Goal: Information Seeking & Learning: Learn about a topic

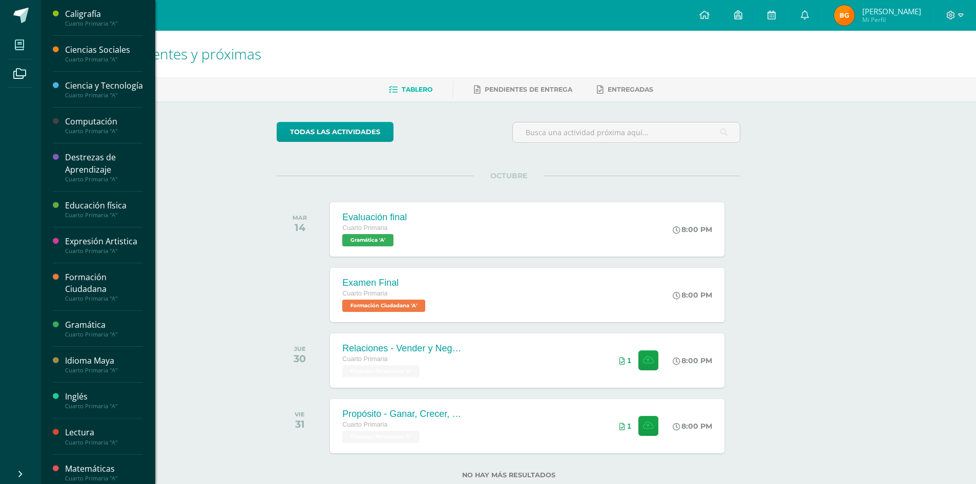
click at [18, 34] on span at bounding box center [19, 44] width 23 height 23
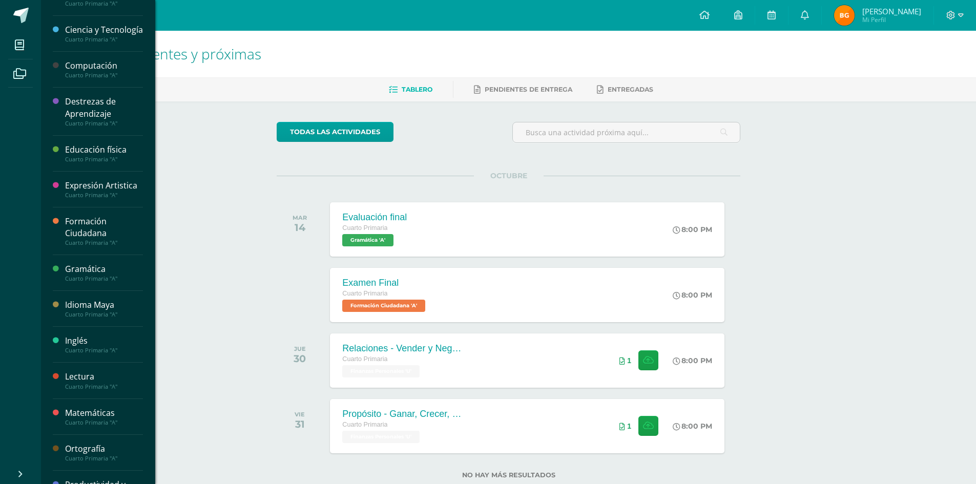
scroll to position [102, 0]
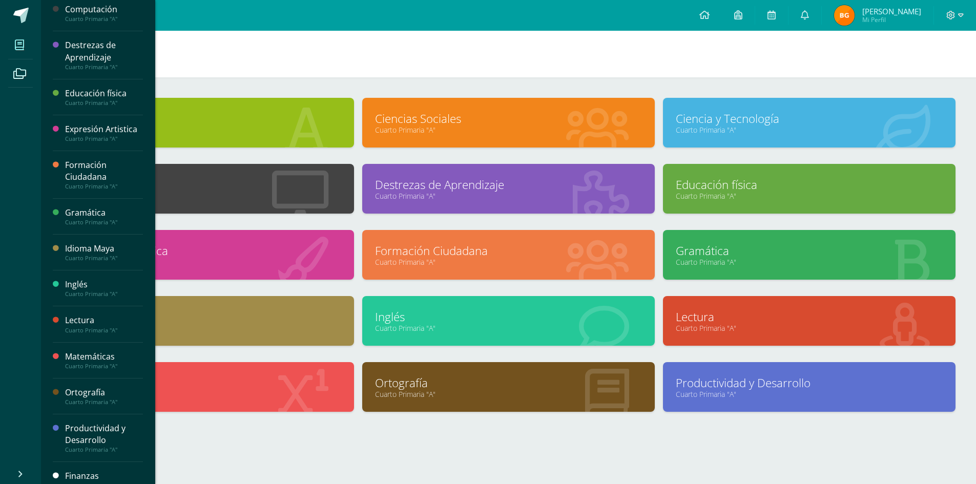
scroll to position [150, 0]
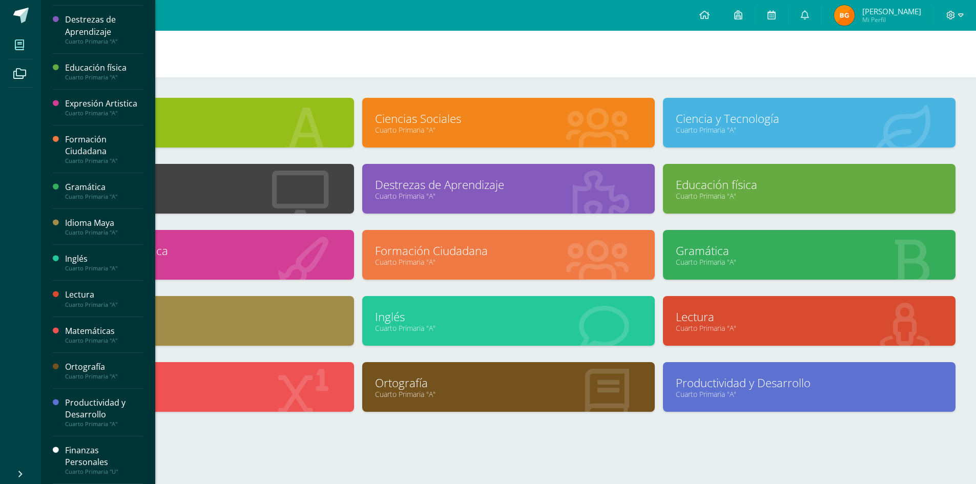
click at [97, 463] on div "Finanzas Personales" at bounding box center [104, 457] width 78 height 24
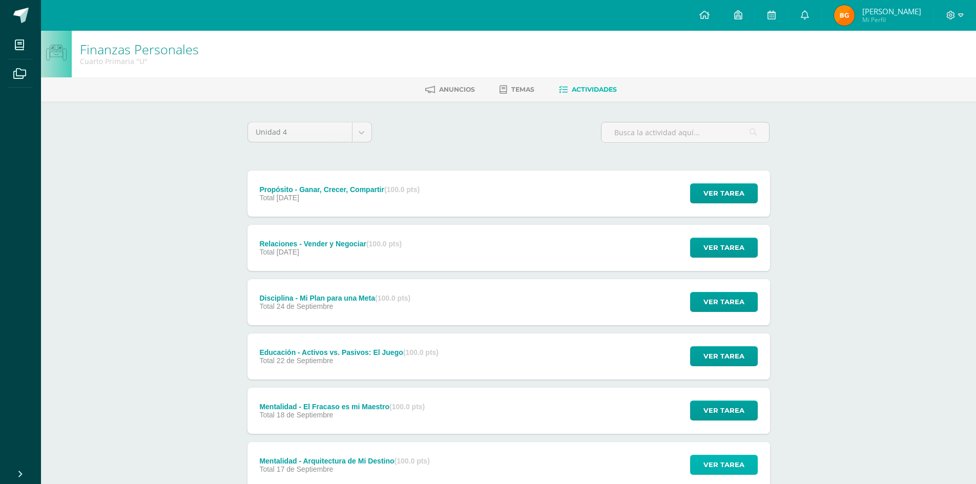
click at [716, 467] on span "Ver tarea" at bounding box center [723, 464] width 41 height 19
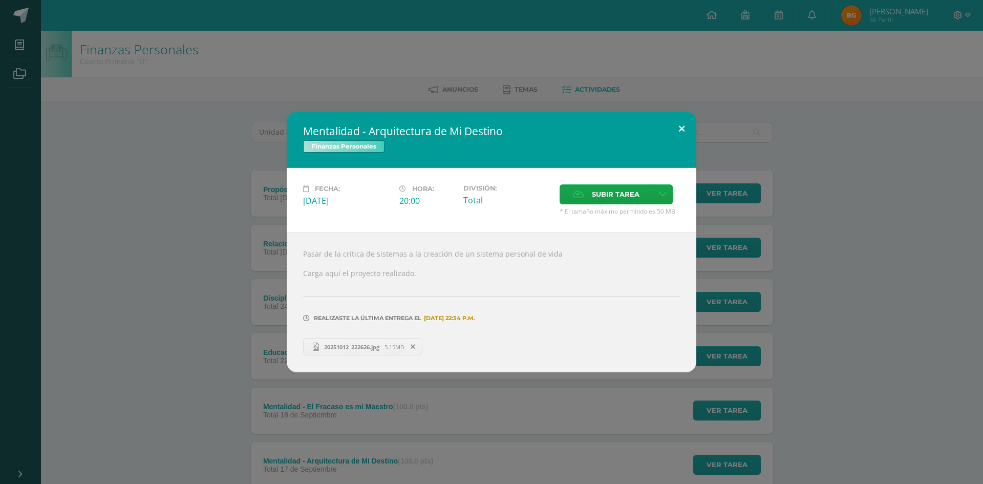
click at [682, 122] on button at bounding box center [681, 129] width 29 height 35
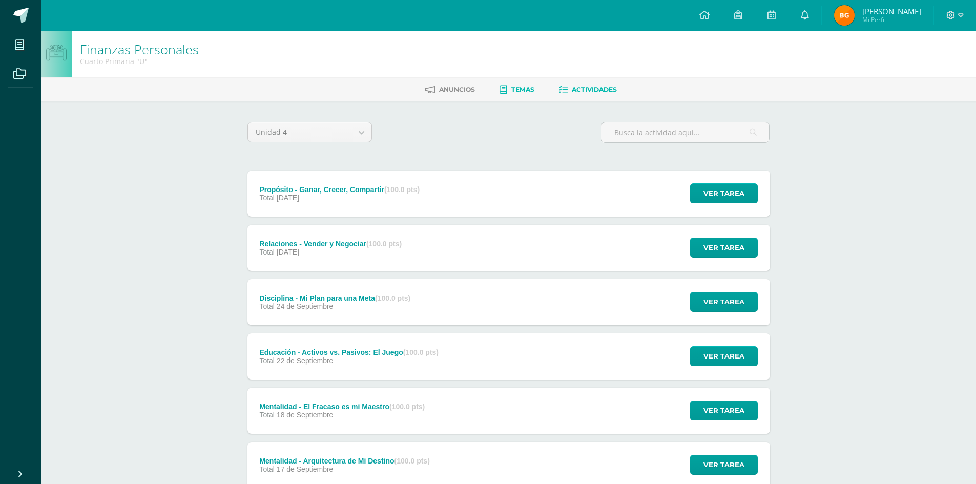
click at [520, 82] on link "Temas" at bounding box center [516, 89] width 35 height 16
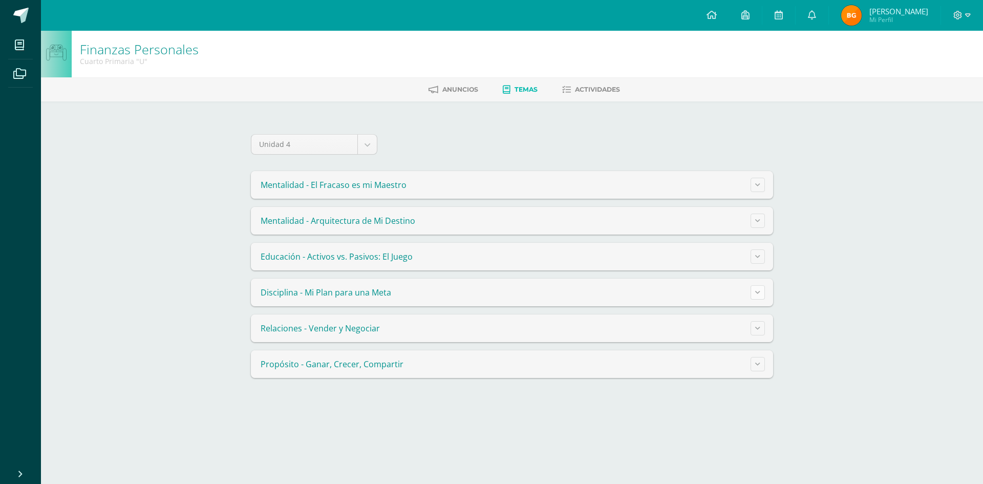
click at [752, 290] on button at bounding box center [758, 292] width 14 height 14
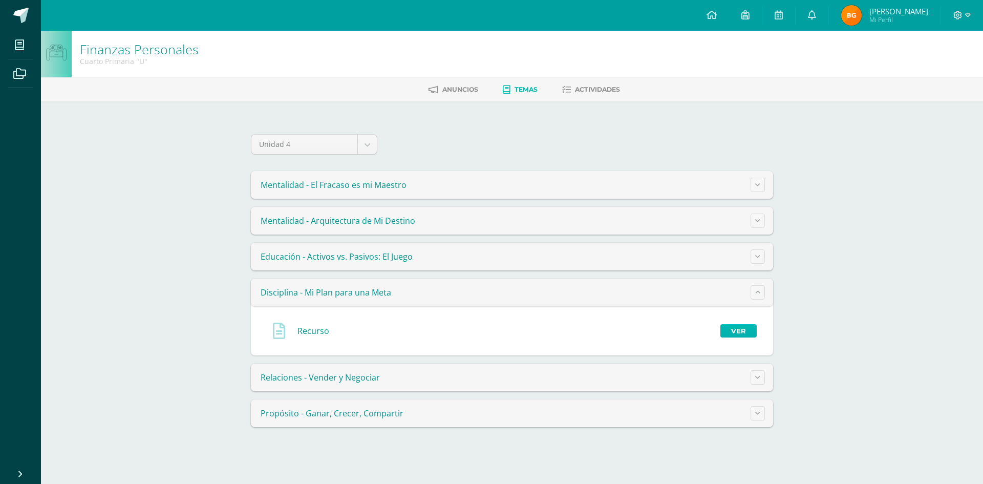
click at [735, 334] on link "Ver" at bounding box center [739, 330] width 36 height 13
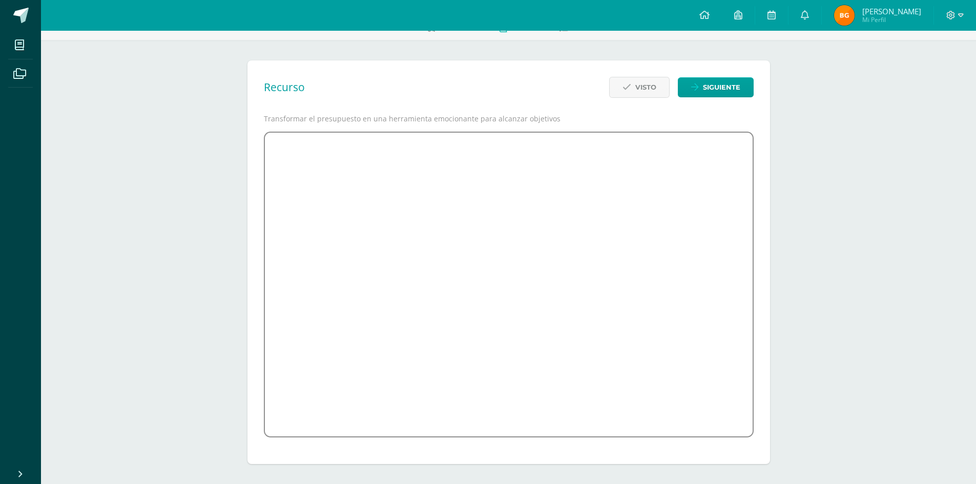
scroll to position [62, 0]
click at [955, 250] on div "Finanzas Personales Cuarto Primaria "U" Anuncios Temas Actividades Recurso Vist…" at bounding box center [508, 226] width 935 height 515
click at [713, 88] on span "Siguiente" at bounding box center [721, 86] width 37 height 19
click at [951, 14] on icon at bounding box center [950, 15] width 9 height 9
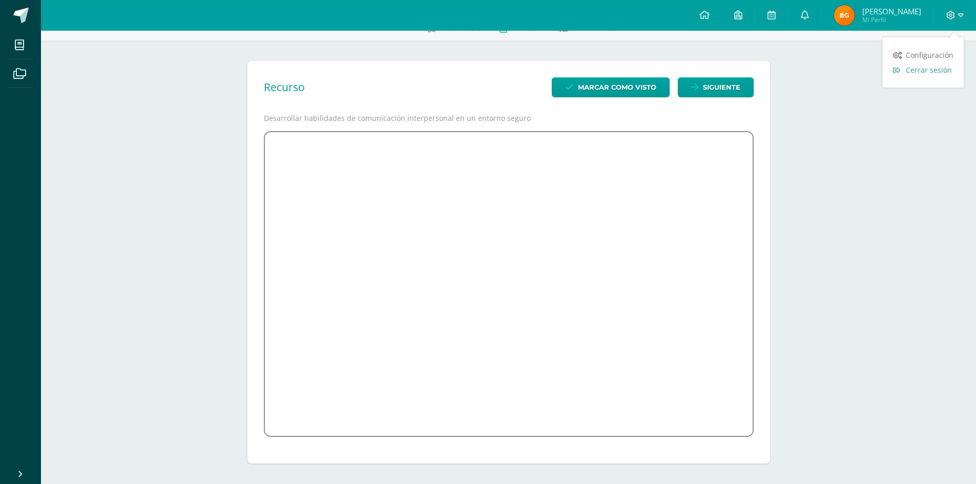
click at [917, 72] on span "Cerrar sesión" at bounding box center [928, 70] width 46 height 10
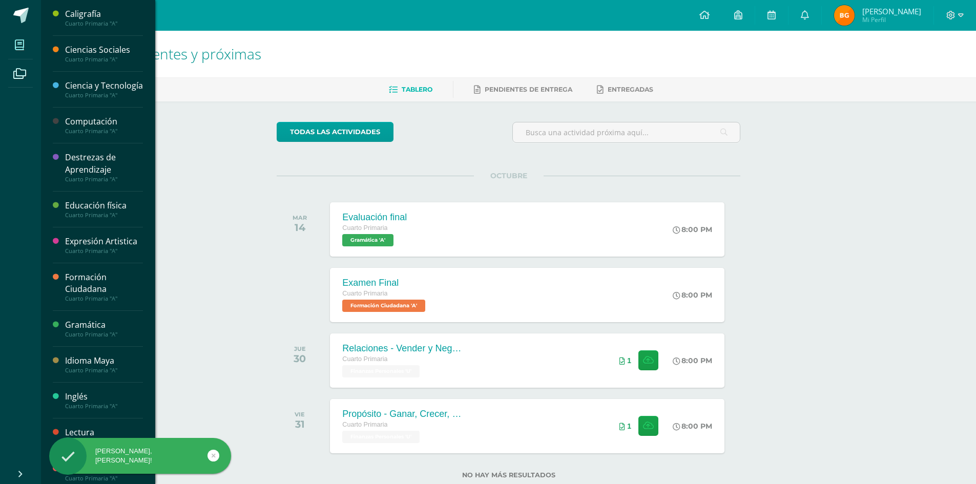
click at [21, 46] on icon at bounding box center [19, 45] width 9 height 10
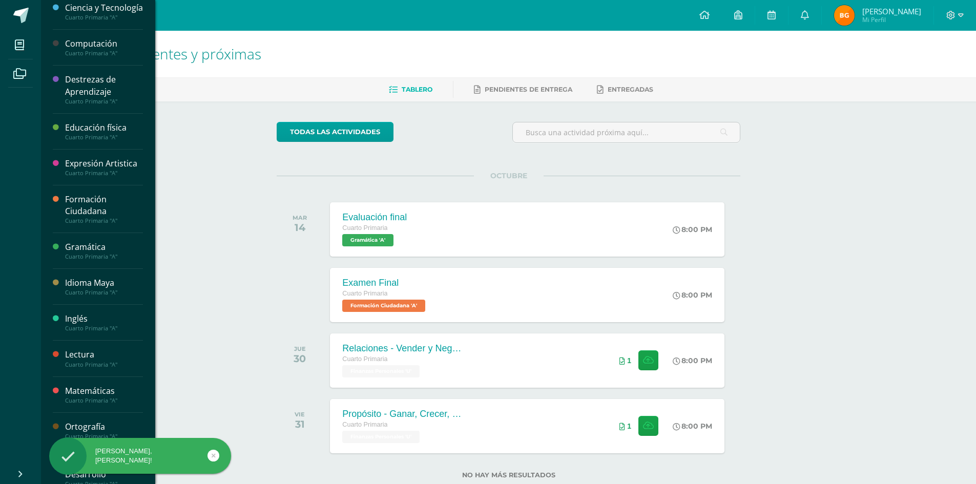
scroll to position [150, 0]
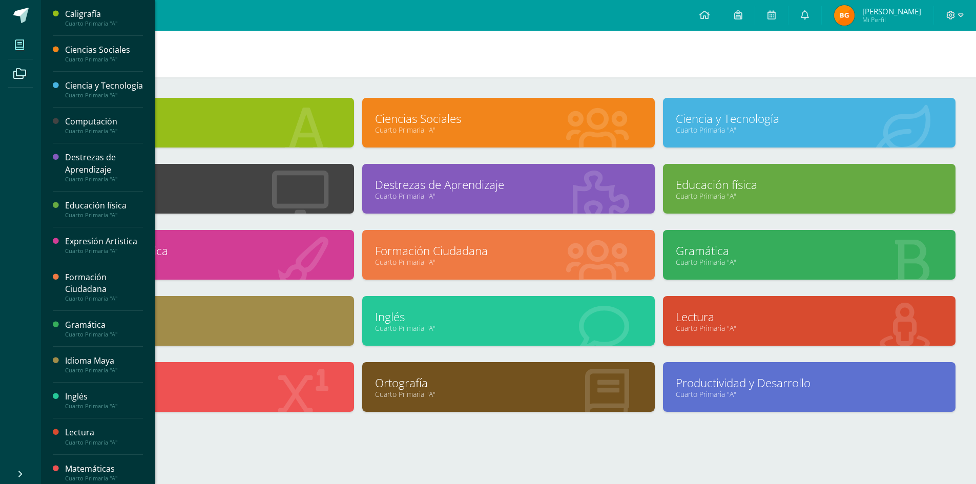
click at [20, 43] on icon at bounding box center [19, 45] width 9 height 10
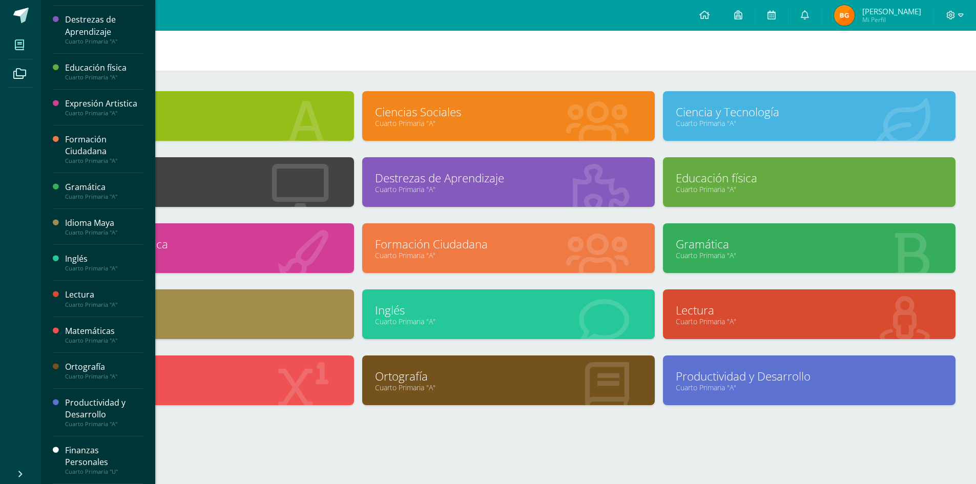
scroll to position [9, 0]
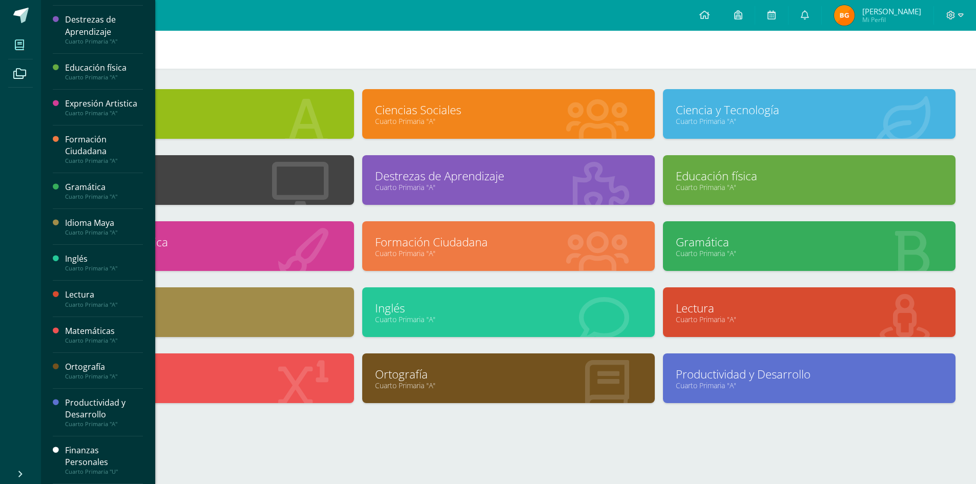
click at [81, 449] on div "Finanzas Personales" at bounding box center [104, 457] width 78 height 24
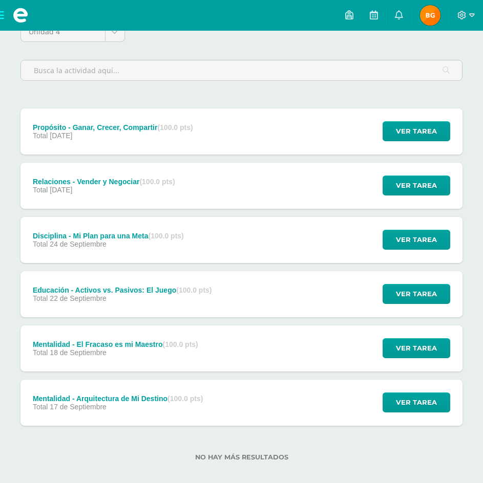
scroll to position [111, 0]
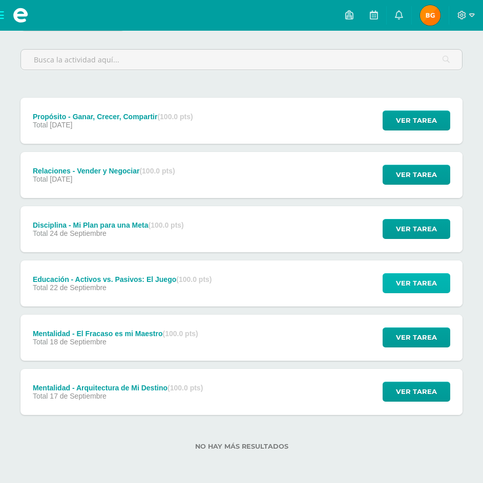
click at [435, 278] on span "Ver tarea" at bounding box center [416, 283] width 41 height 19
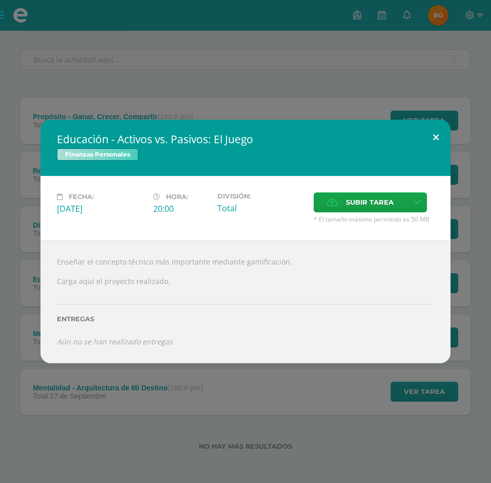
click at [438, 135] on button at bounding box center [435, 137] width 29 height 35
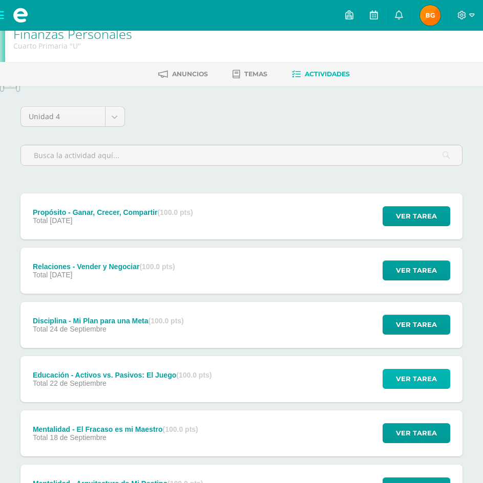
scroll to position [9, 0]
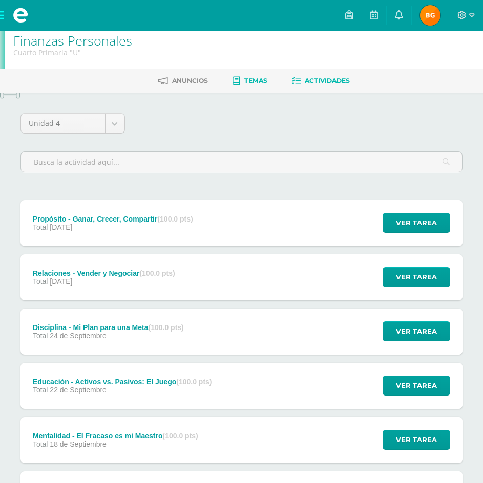
click at [245, 87] on link "Temas" at bounding box center [250, 81] width 35 height 16
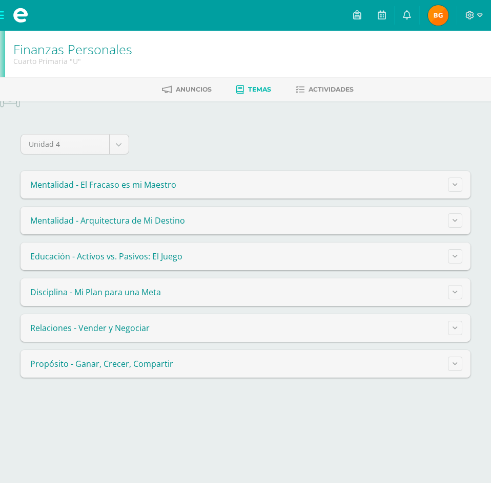
click at [152, 259] on span "Educación - Activos vs. Pasivos: El Juego" at bounding box center [106, 256] width 152 height 11
click at [458, 259] on button at bounding box center [455, 256] width 14 height 14
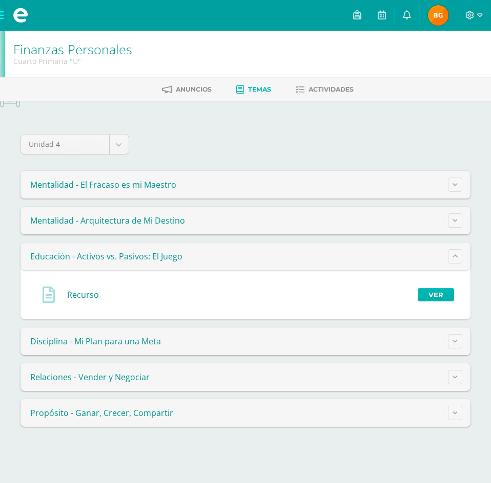
click at [427, 298] on link "Ver" at bounding box center [435, 294] width 36 height 13
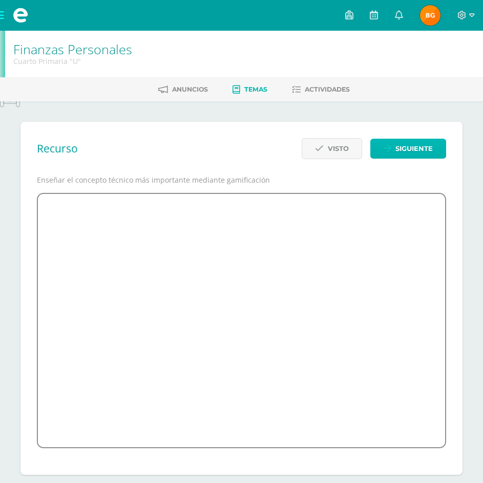
click at [421, 154] on span "Siguiente" at bounding box center [413, 148] width 37 height 19
click at [247, 96] on link "Temas" at bounding box center [250, 89] width 35 height 16
click at [248, 92] on span "Temas" at bounding box center [255, 90] width 23 height 8
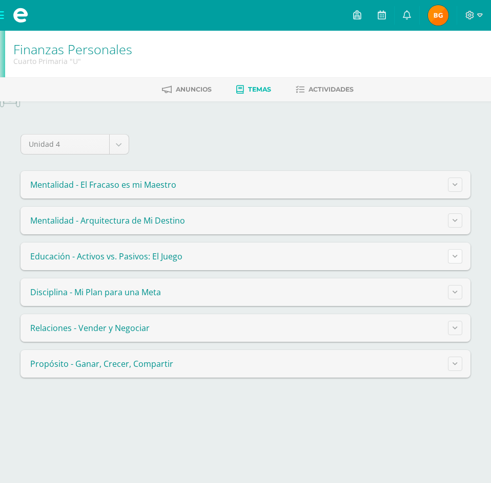
click at [451, 257] on button at bounding box center [455, 256] width 14 height 14
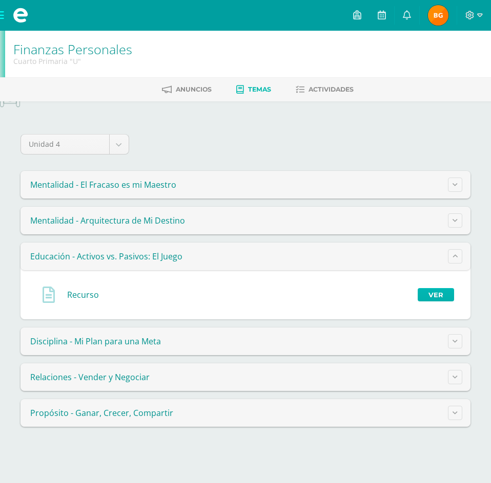
click at [444, 292] on link "Ver" at bounding box center [435, 294] width 36 height 13
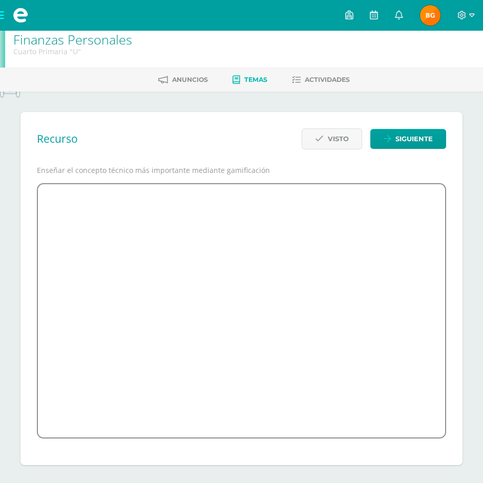
scroll to position [12, 0]
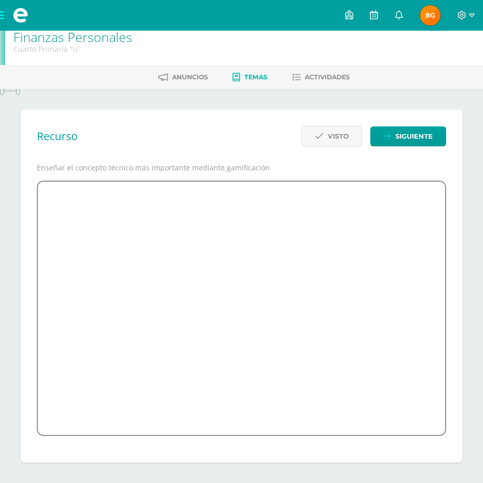
click at [239, 68] on div "Anuncios Temas Actividades" at bounding box center [254, 77] width 508 height 24
click at [241, 75] on link "Temas" at bounding box center [250, 77] width 35 height 16
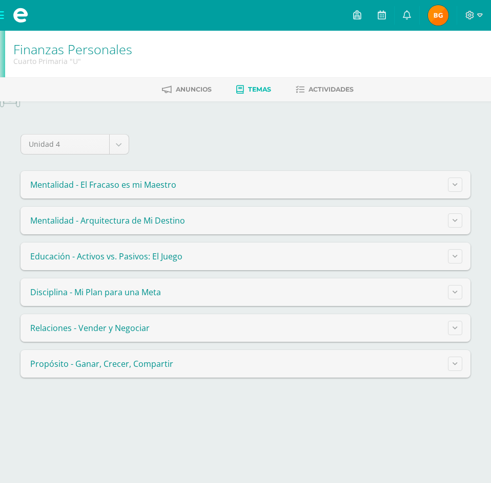
click at [268, 92] on span "Temas" at bounding box center [259, 90] width 23 height 8
click at [452, 260] on button at bounding box center [455, 256] width 14 height 14
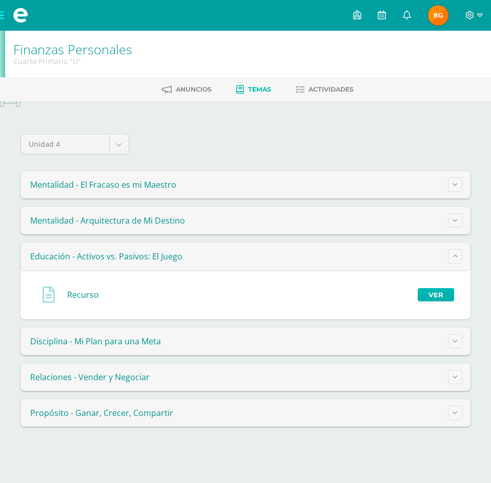
click at [429, 294] on link "Ver" at bounding box center [435, 294] width 36 height 13
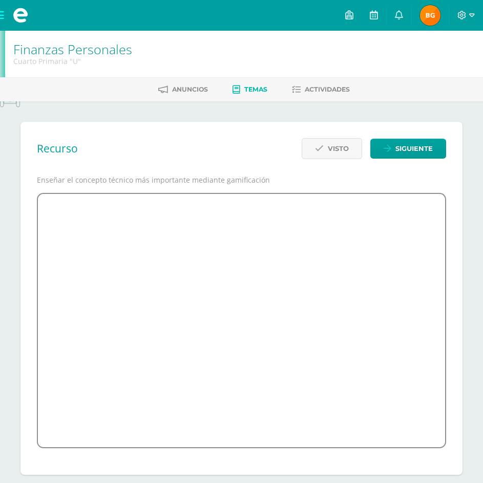
scroll to position [12, 0]
click at [259, 88] on span "Temas" at bounding box center [255, 90] width 23 height 8
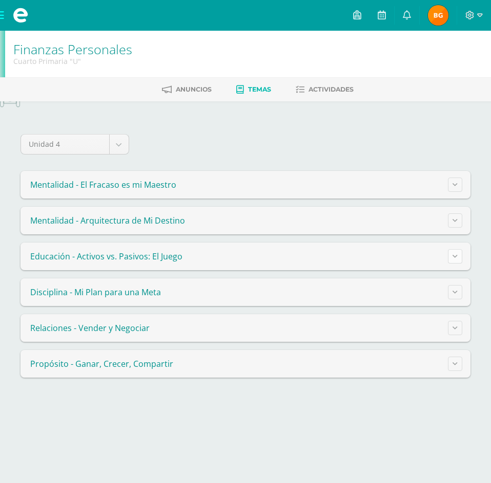
click at [452, 257] on icon at bounding box center [454, 257] width 5 height 6
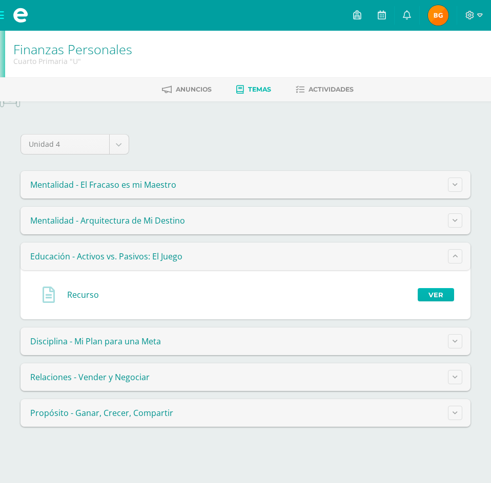
click at [419, 298] on link "Ver" at bounding box center [435, 294] width 36 height 13
click at [441, 293] on link "Ver" at bounding box center [435, 294] width 36 height 13
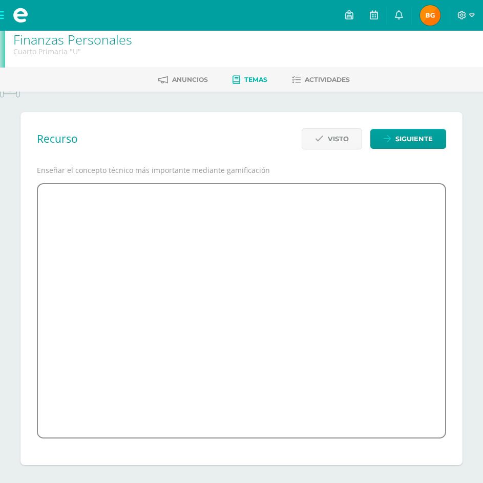
scroll to position [12, 0]
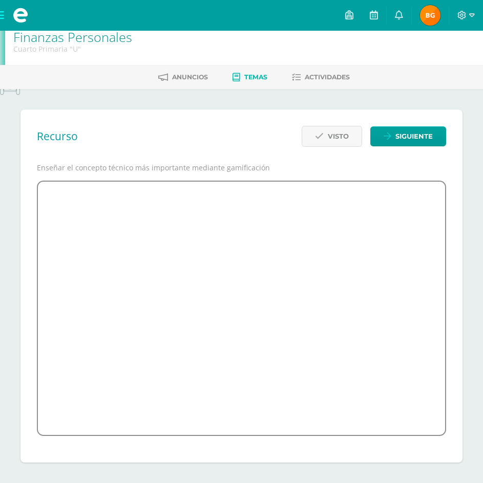
click at [251, 76] on span "Temas" at bounding box center [255, 77] width 23 height 8
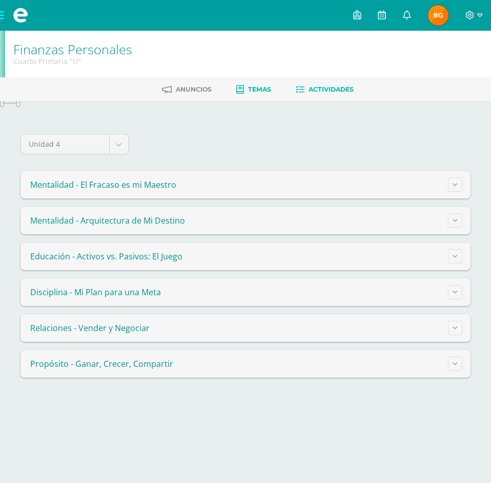
click at [328, 91] on span "Actividades" at bounding box center [330, 90] width 45 height 8
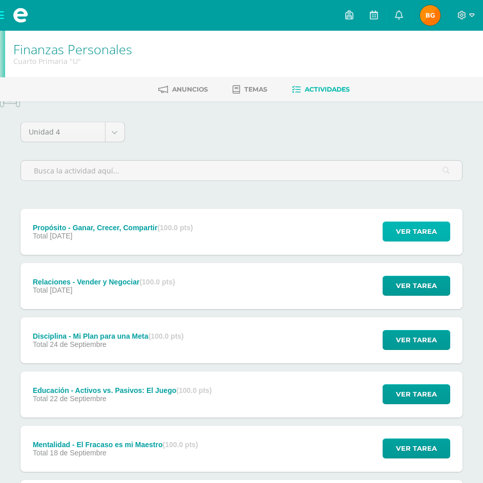
click at [409, 240] on span "Ver tarea" at bounding box center [416, 231] width 41 height 19
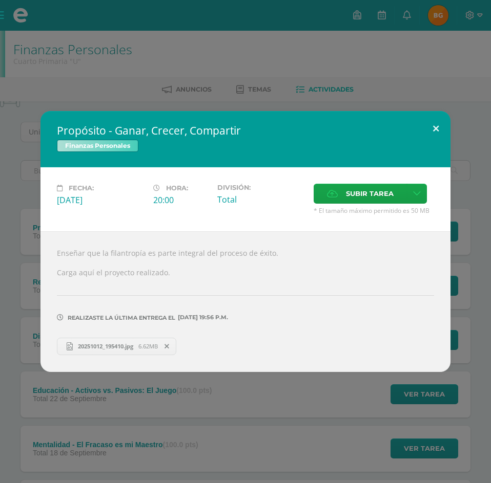
click at [429, 128] on button at bounding box center [435, 128] width 29 height 35
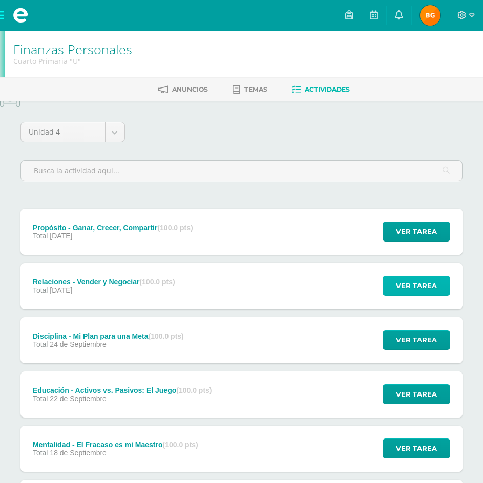
click at [422, 281] on span "Ver tarea" at bounding box center [416, 286] width 41 height 19
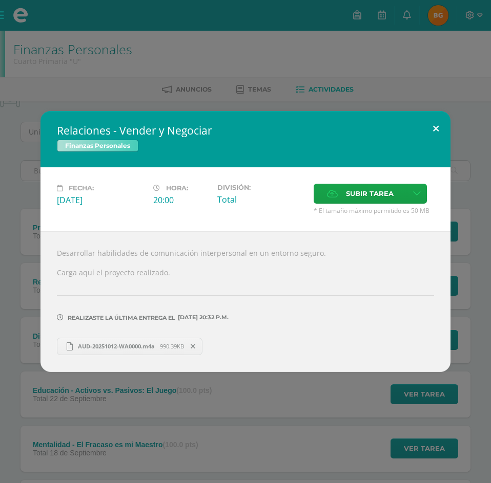
click at [439, 127] on button at bounding box center [435, 128] width 29 height 35
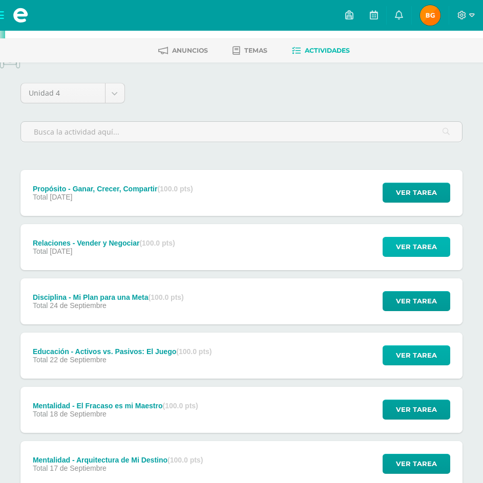
scroll to position [102, 0]
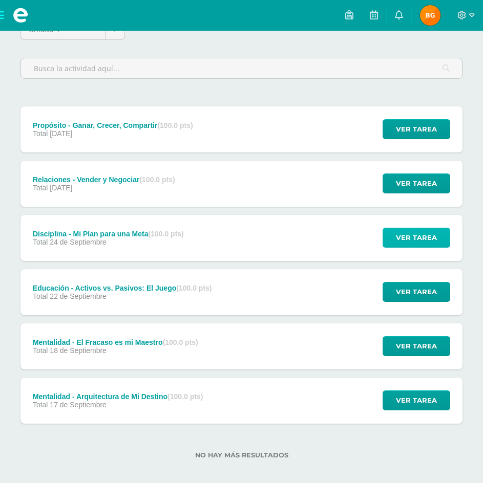
click at [417, 234] on span "Ver tarea" at bounding box center [416, 237] width 41 height 19
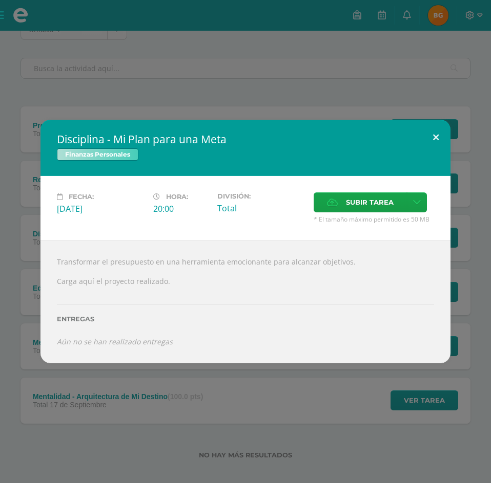
click at [432, 135] on button at bounding box center [435, 137] width 29 height 35
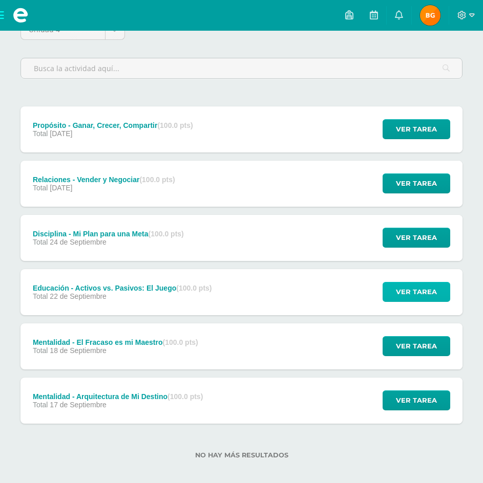
click at [439, 285] on button "Ver tarea" at bounding box center [417, 292] width 68 height 20
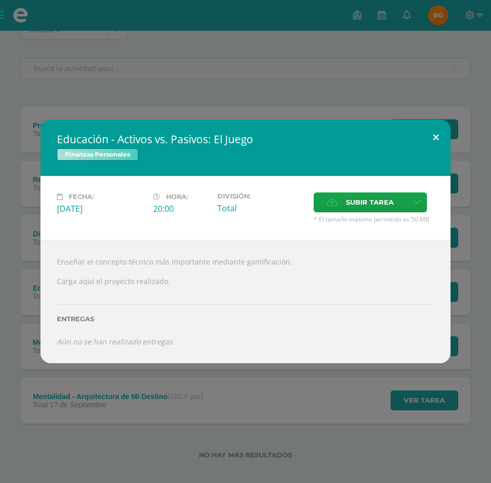
click at [431, 132] on button at bounding box center [435, 137] width 29 height 35
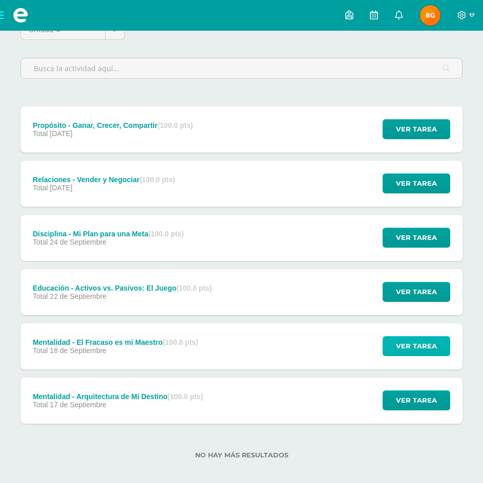
click at [410, 344] on span "Ver tarea" at bounding box center [416, 346] width 41 height 19
click at [406, 395] on span "Ver tarea" at bounding box center [416, 400] width 41 height 19
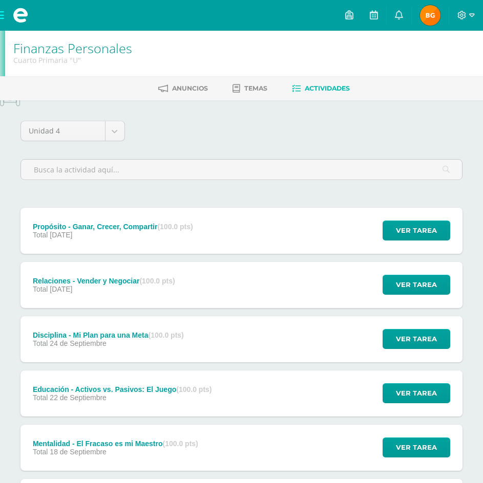
scroll to position [0, 0]
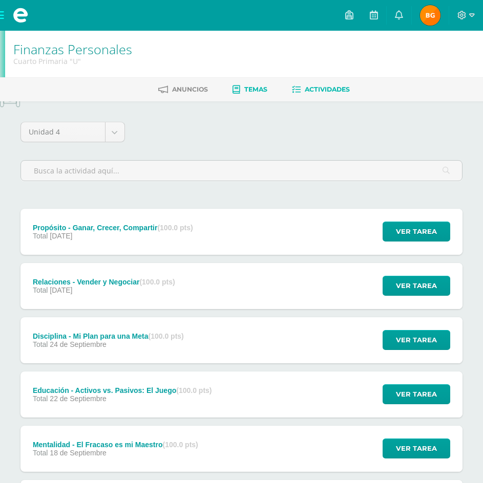
click at [259, 94] on link "Temas" at bounding box center [250, 89] width 35 height 16
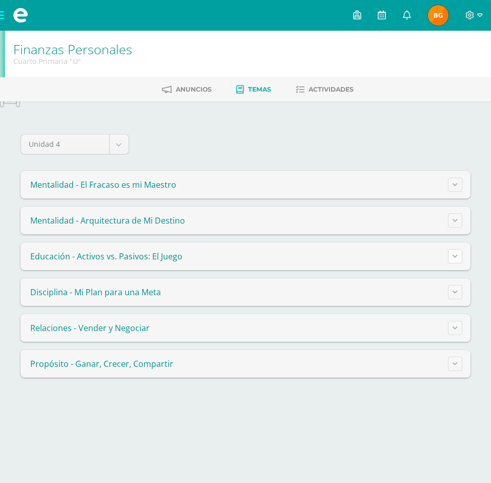
click at [457, 257] on button at bounding box center [455, 256] width 14 height 14
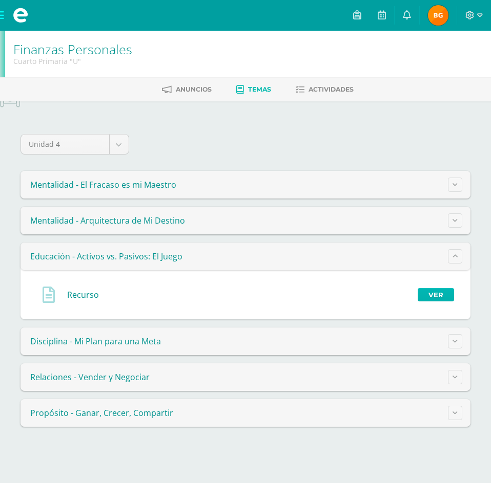
click at [436, 294] on link "Ver" at bounding box center [435, 294] width 36 height 13
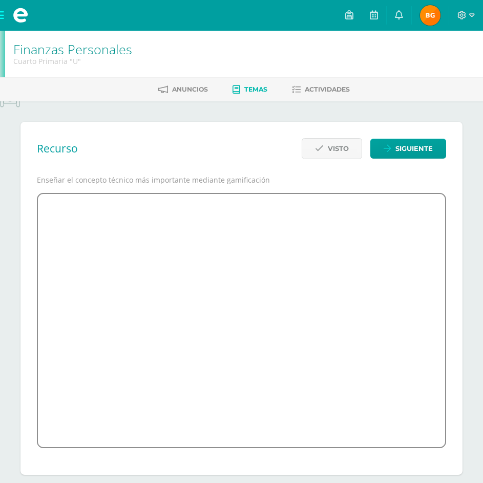
click at [267, 86] on span "Temas" at bounding box center [255, 90] width 23 height 8
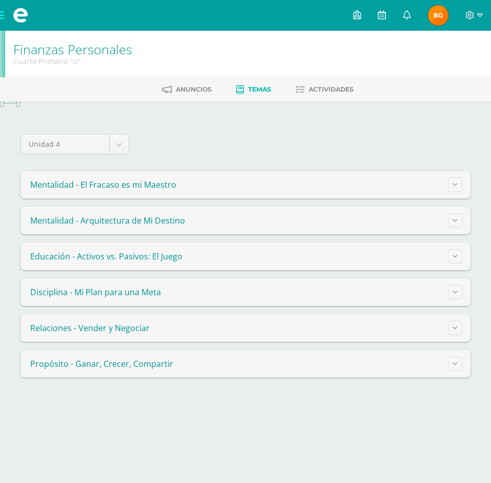
click at [95, 254] on span "Educación - Activos vs. Pasivos: El Juego" at bounding box center [106, 256] width 152 height 11
click at [451, 254] on button at bounding box center [455, 256] width 14 height 14
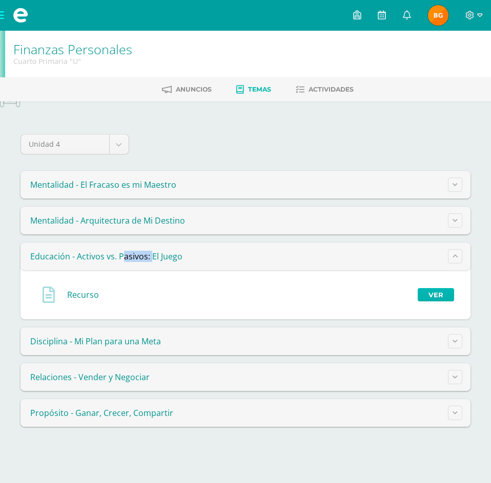
click at [448, 294] on link "Ver" at bounding box center [435, 294] width 36 height 13
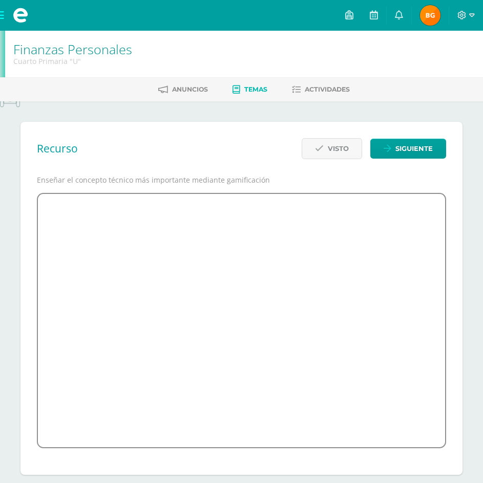
click at [239, 80] on div "Anuncios Temas Actividades" at bounding box center [254, 89] width 508 height 24
click at [244, 92] on span "Temas" at bounding box center [255, 90] width 23 height 8
click at [250, 89] on span "Temas" at bounding box center [255, 90] width 23 height 8
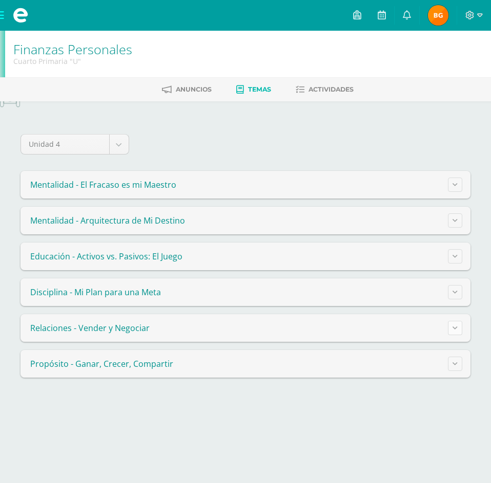
click at [456, 328] on icon at bounding box center [454, 328] width 5 height 6
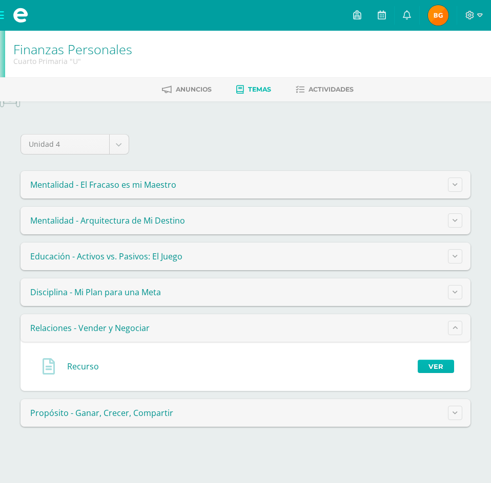
click at [430, 364] on link "Ver" at bounding box center [435, 366] width 36 height 13
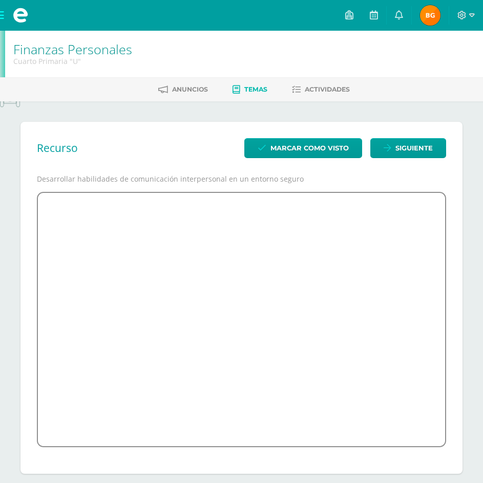
click at [260, 84] on link "Temas" at bounding box center [250, 89] width 35 height 16
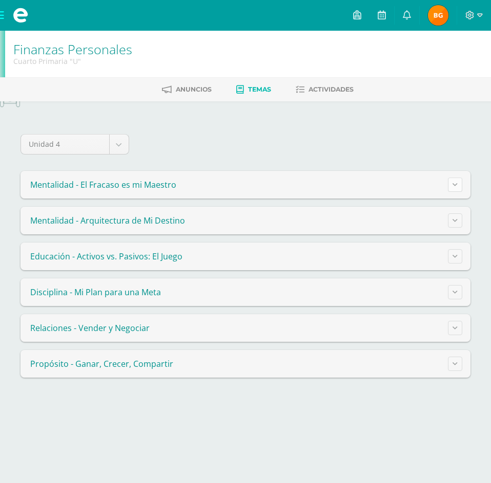
click at [453, 185] on icon at bounding box center [454, 185] width 5 height 6
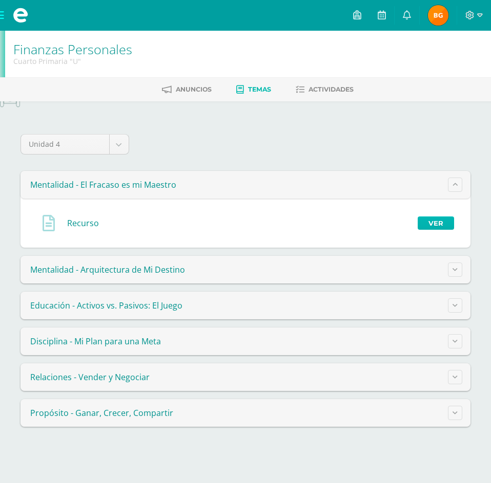
click at [434, 226] on link "Ver" at bounding box center [435, 223] width 36 height 13
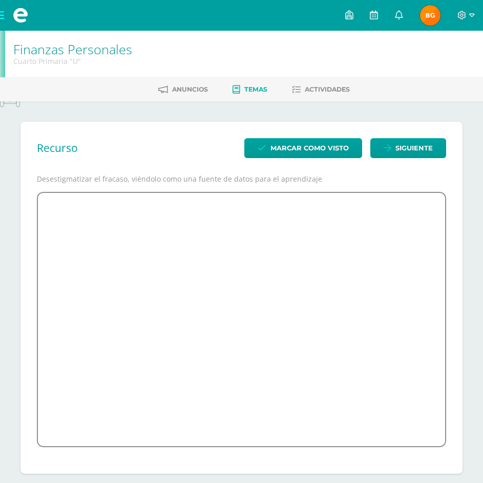
click at [261, 88] on span "Temas" at bounding box center [255, 90] width 23 height 8
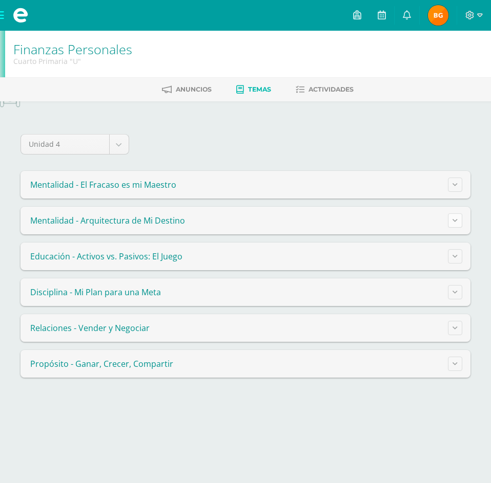
click at [455, 225] on button at bounding box center [455, 221] width 14 height 14
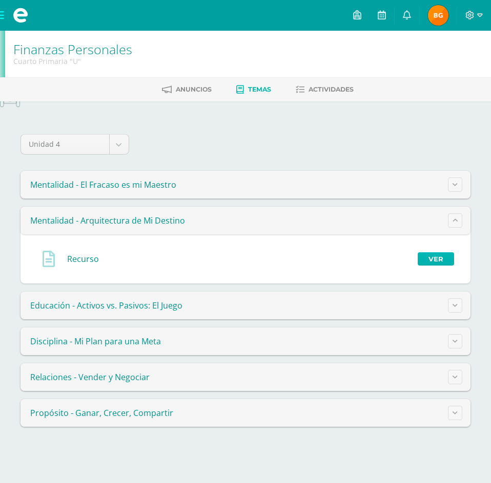
click at [432, 262] on link "Ver" at bounding box center [435, 258] width 36 height 13
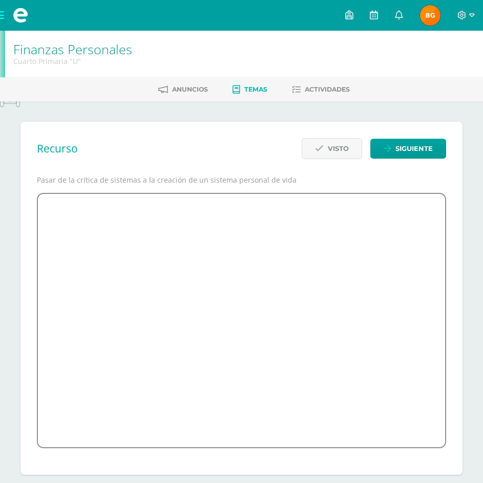
click at [251, 91] on span "Temas" at bounding box center [255, 90] width 23 height 8
click at [252, 93] on span "Temas" at bounding box center [255, 90] width 23 height 8
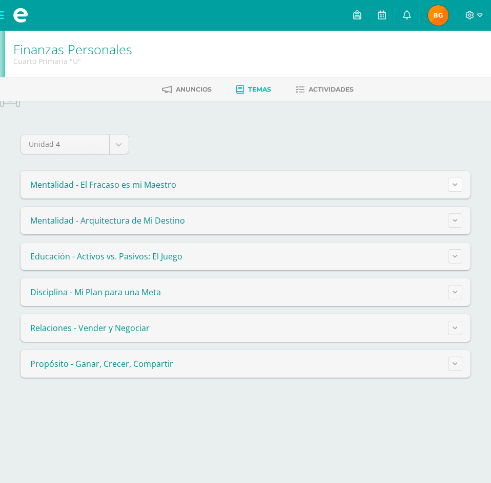
click at [458, 185] on button at bounding box center [455, 185] width 14 height 14
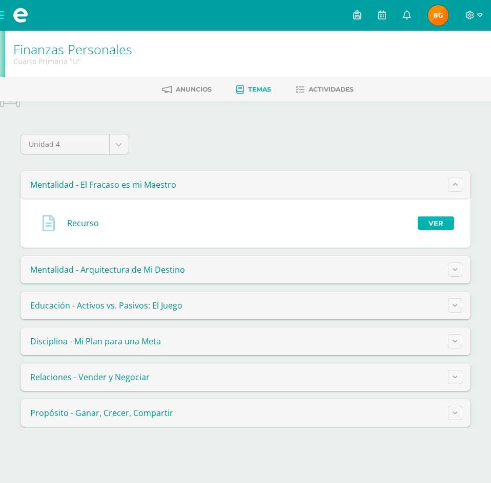
click at [425, 220] on link "Ver" at bounding box center [435, 223] width 36 height 13
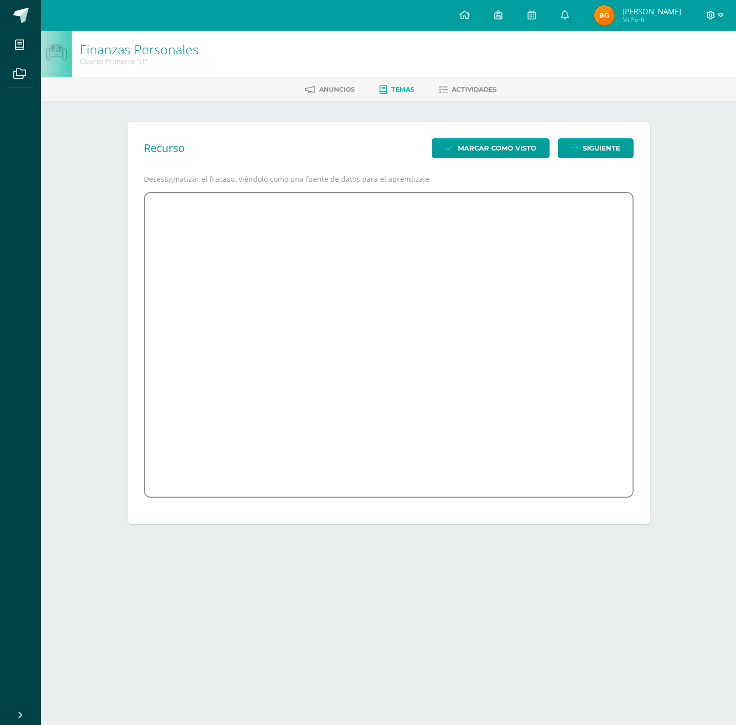
click at [482, 18] on icon at bounding box center [710, 15] width 9 height 9
click at [482, 70] on span "Cerrar sesión" at bounding box center [689, 70] width 46 height 10
